Goal: Information Seeking & Learning: Learn about a topic

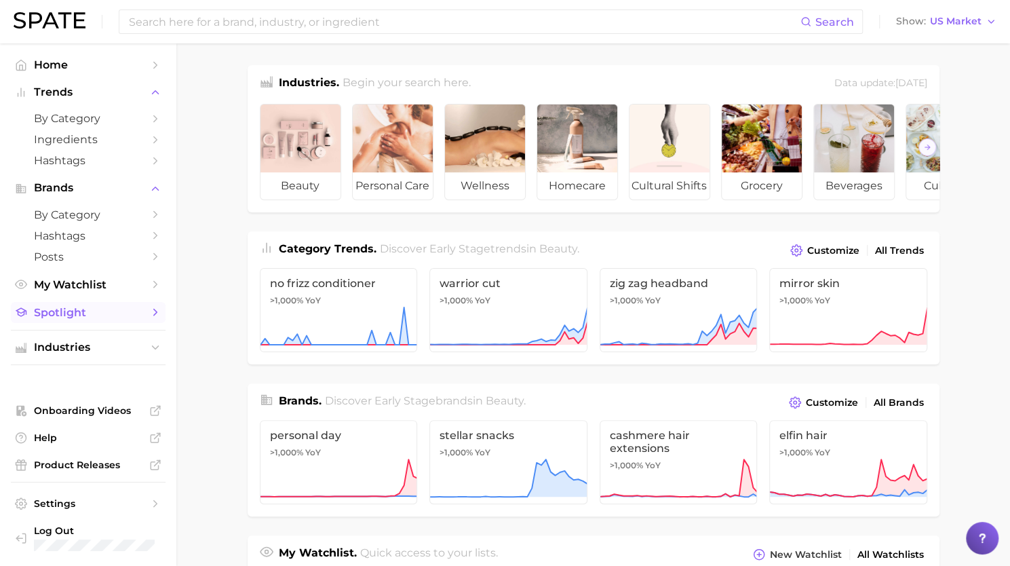
click at [128, 315] on span "Spotlight" at bounding box center [88, 312] width 109 height 13
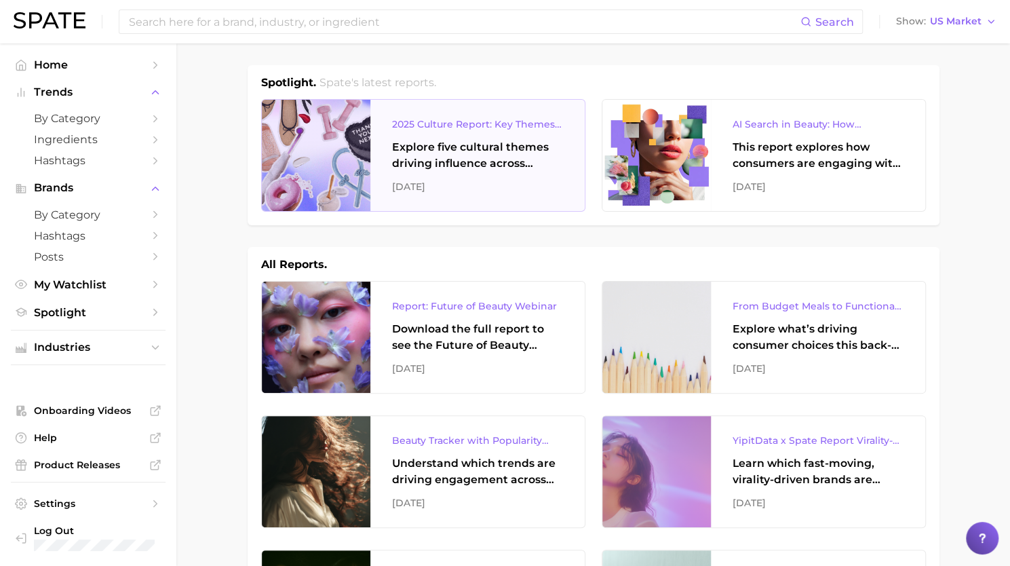
click at [448, 151] on div "Explore five cultural themes driving influence across beauty, food, and pop cul…" at bounding box center [477, 155] width 171 height 33
